Goal: Transaction & Acquisition: Download file/media

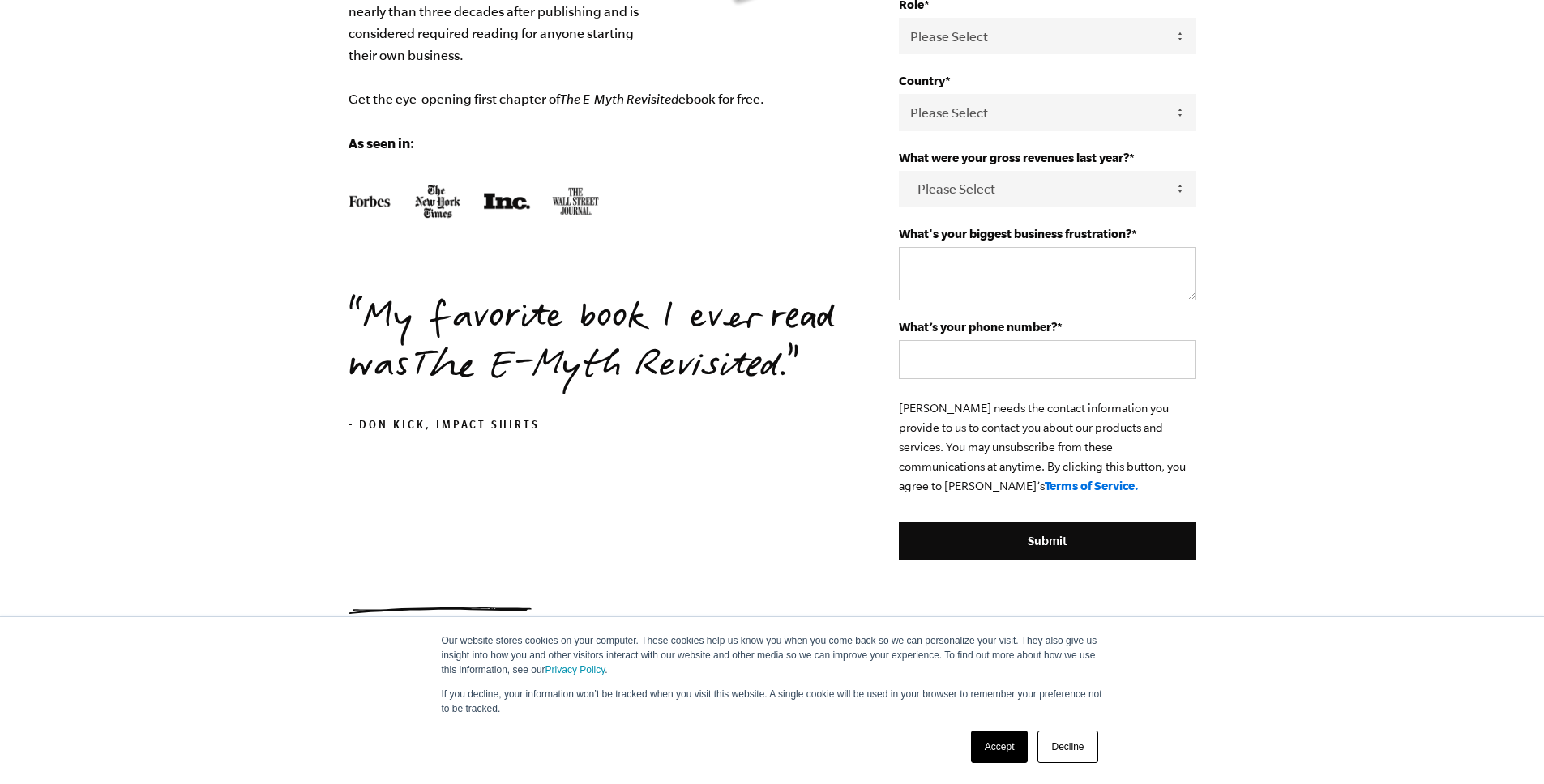
scroll to position [432, 0]
click at [1064, 745] on link "Decline" at bounding box center [1066, 747] width 60 height 32
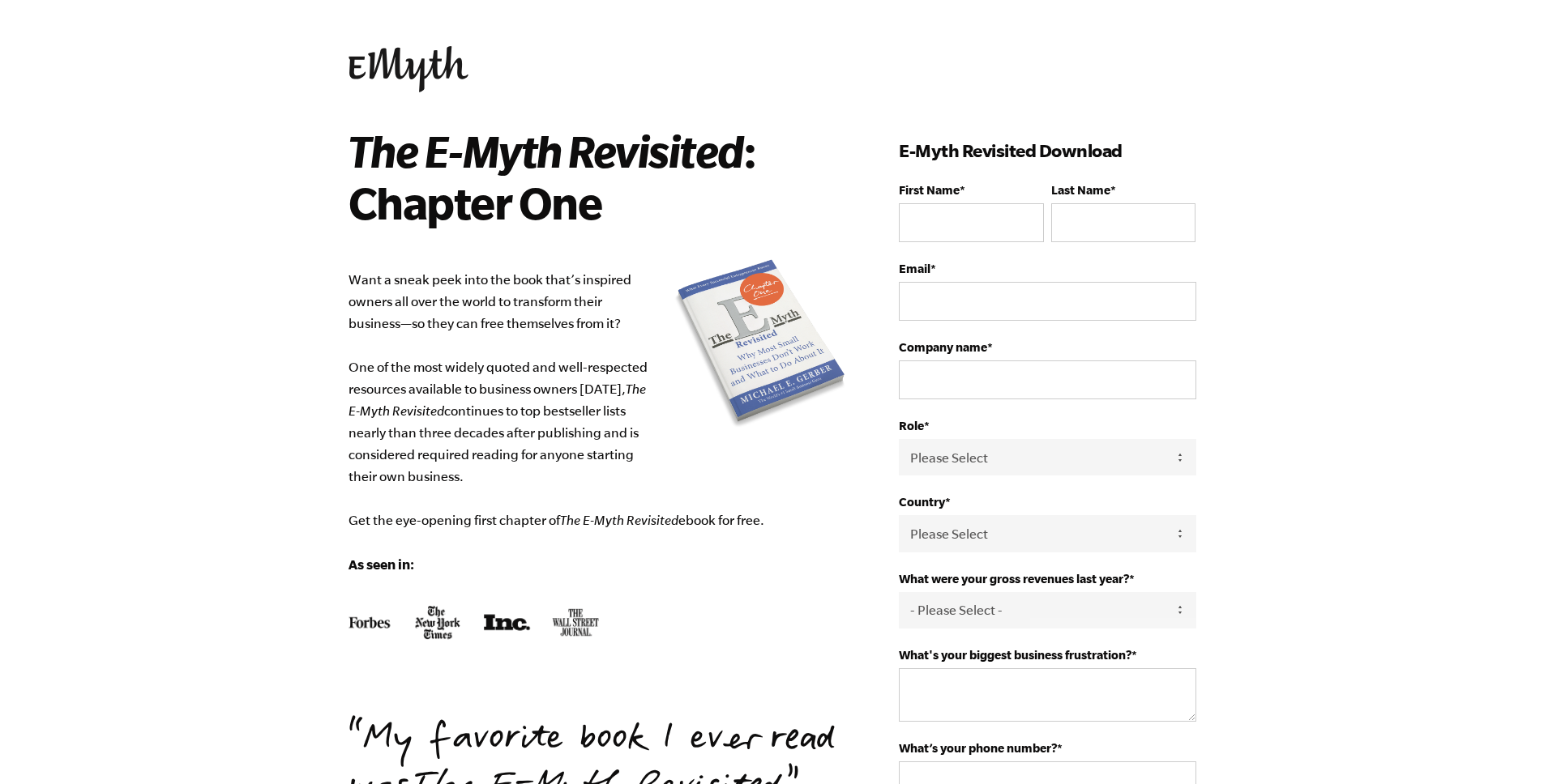
scroll to position [0, 0]
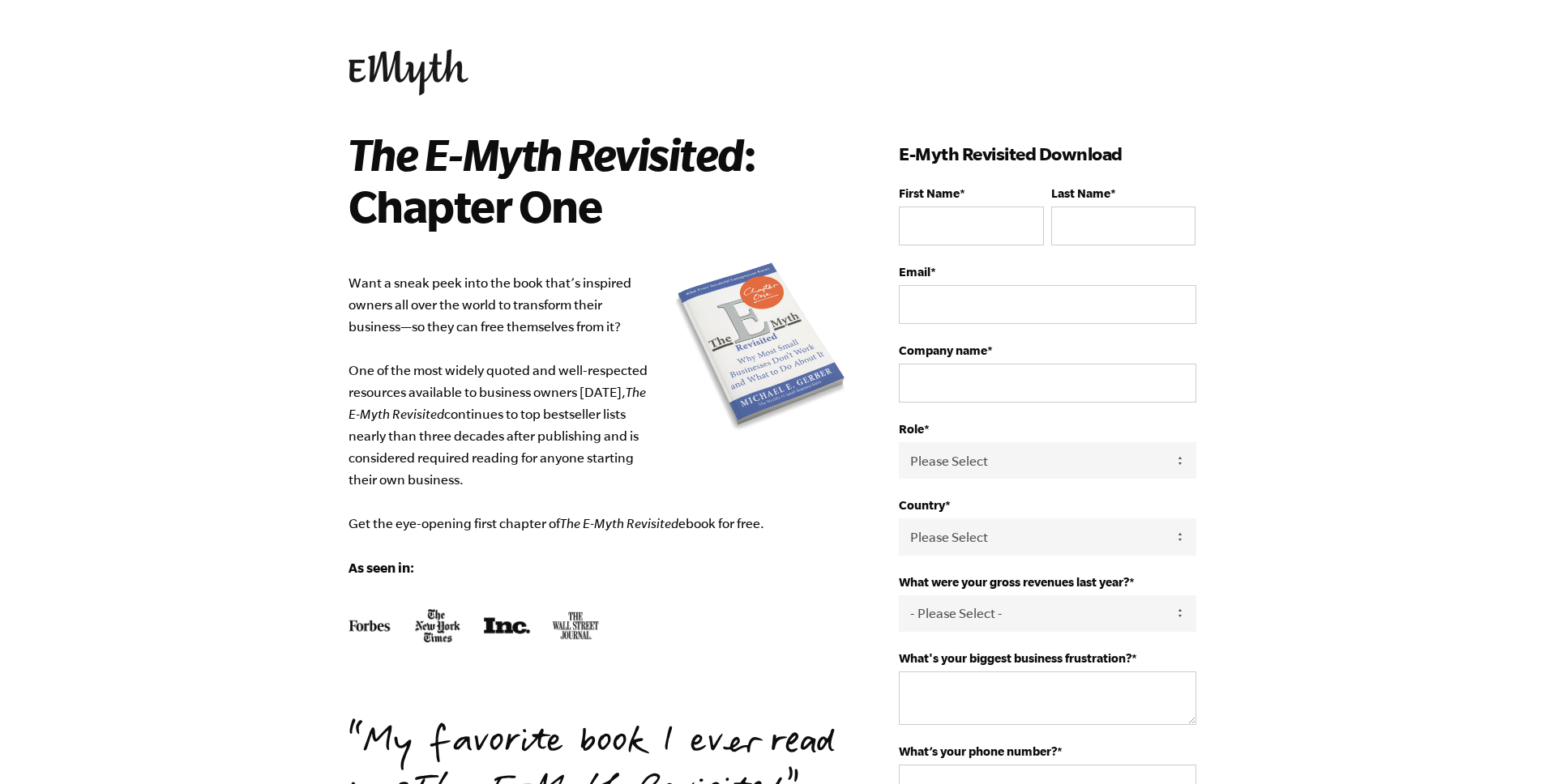
click at [430, 82] on img at bounding box center [408, 71] width 119 height 46
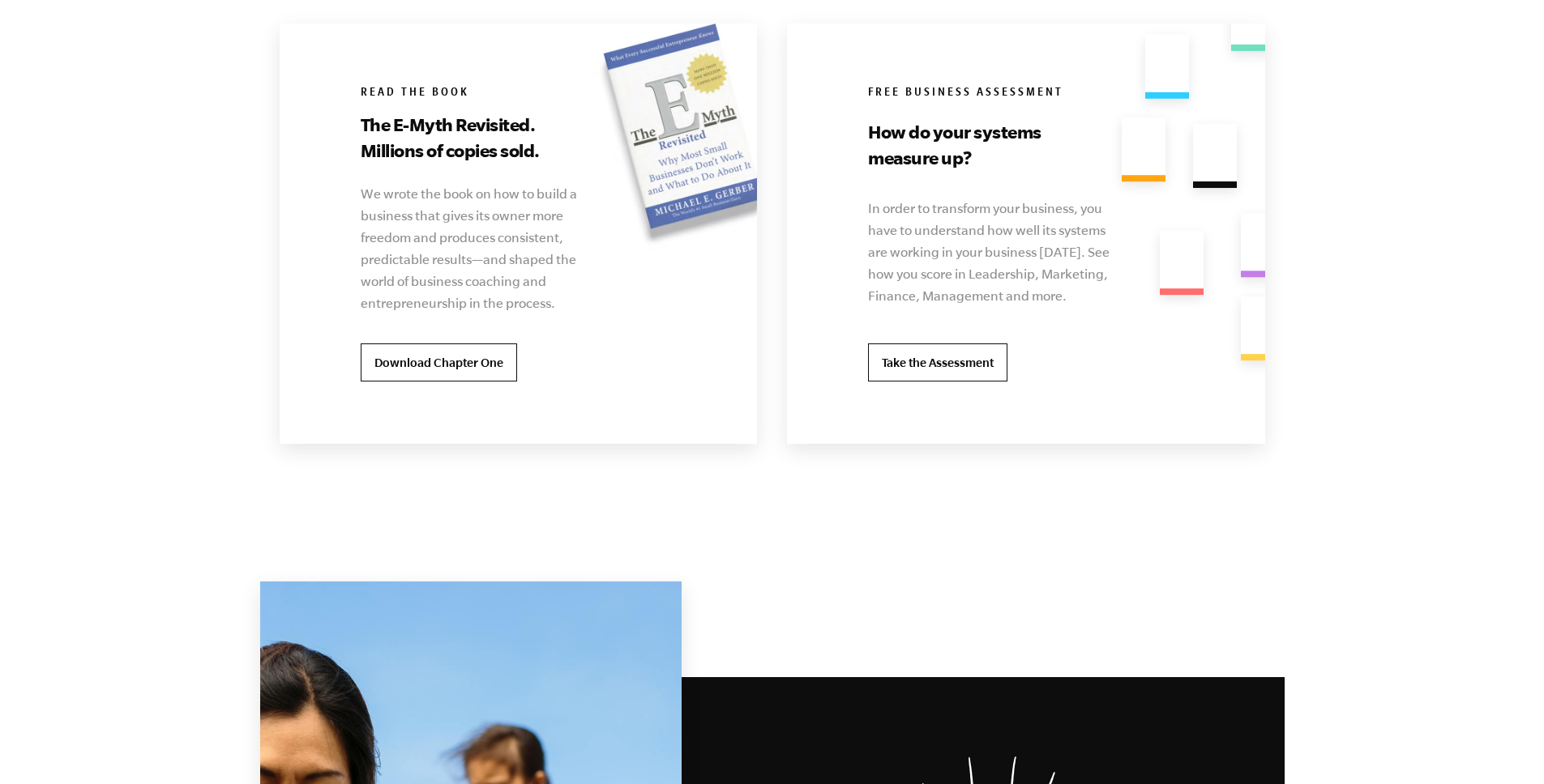
scroll to position [3165, 0]
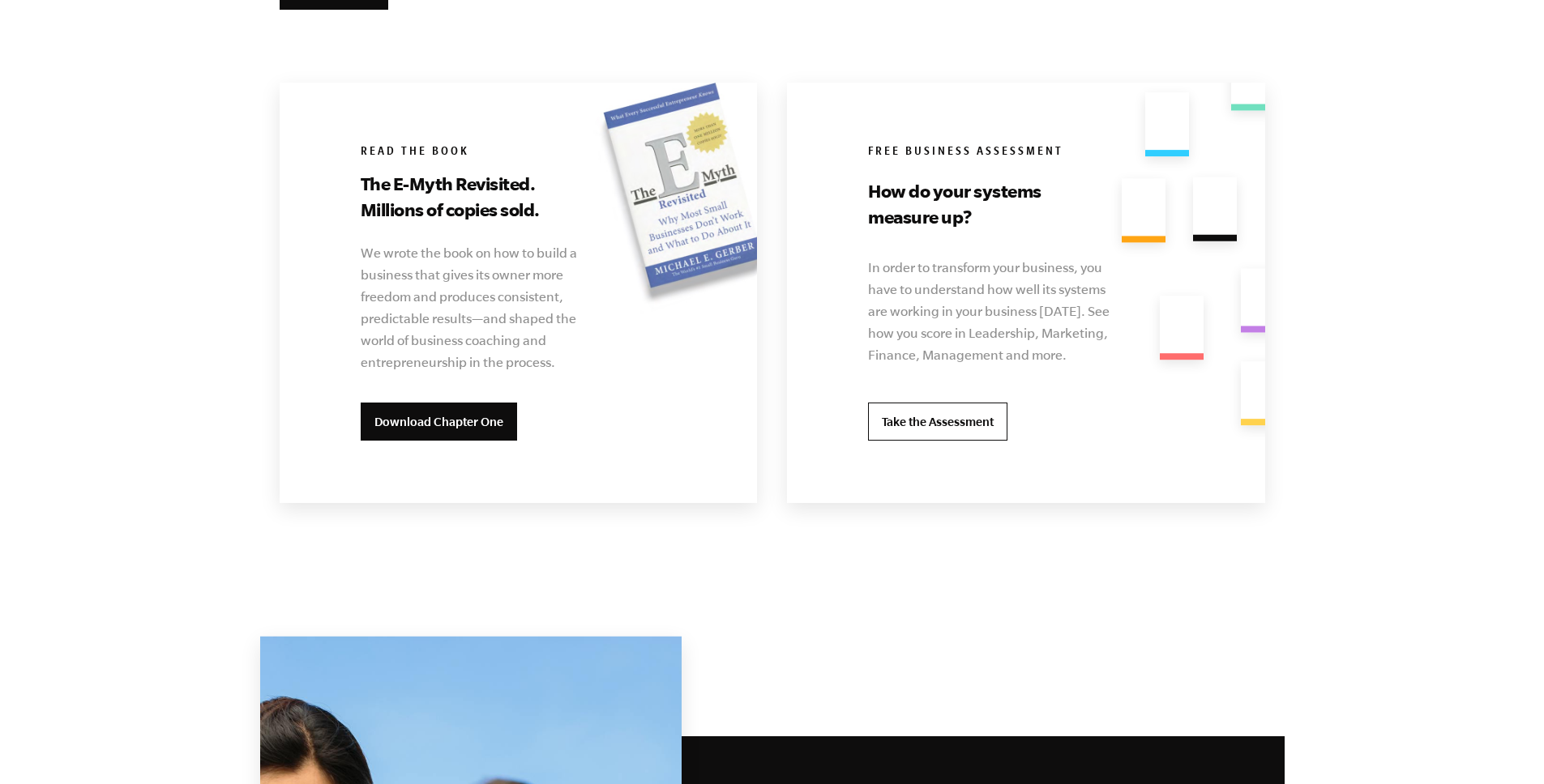
click at [445, 430] on link "Download Chapter One" at bounding box center [439, 422] width 157 height 39
